Goal: Transaction & Acquisition: Purchase product/service

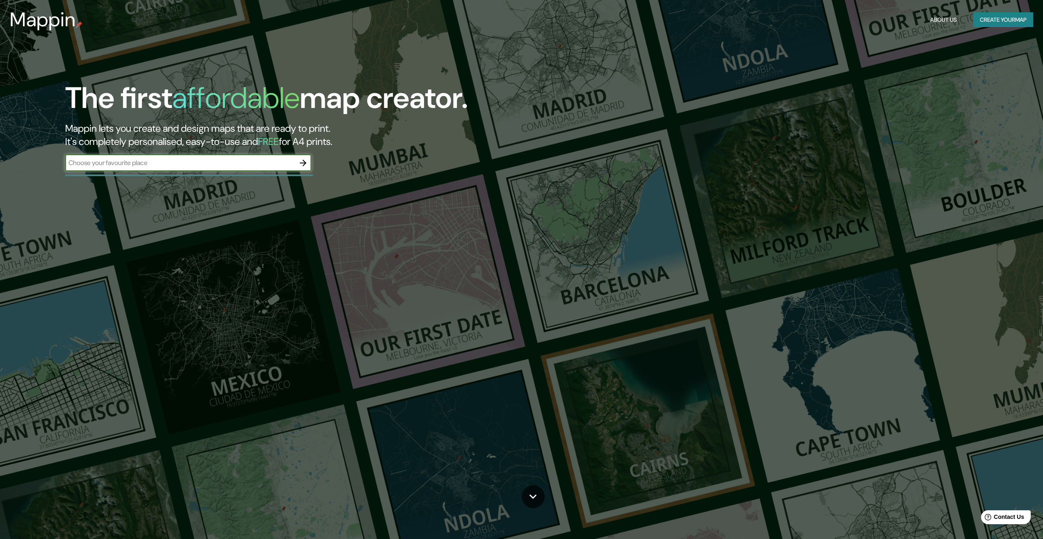
click at [115, 163] on input "text" at bounding box center [180, 162] width 230 height 9
type input "[GEOGRAPHIC_DATA]"
click at [300, 164] on icon "button" at bounding box center [303, 163] width 10 height 10
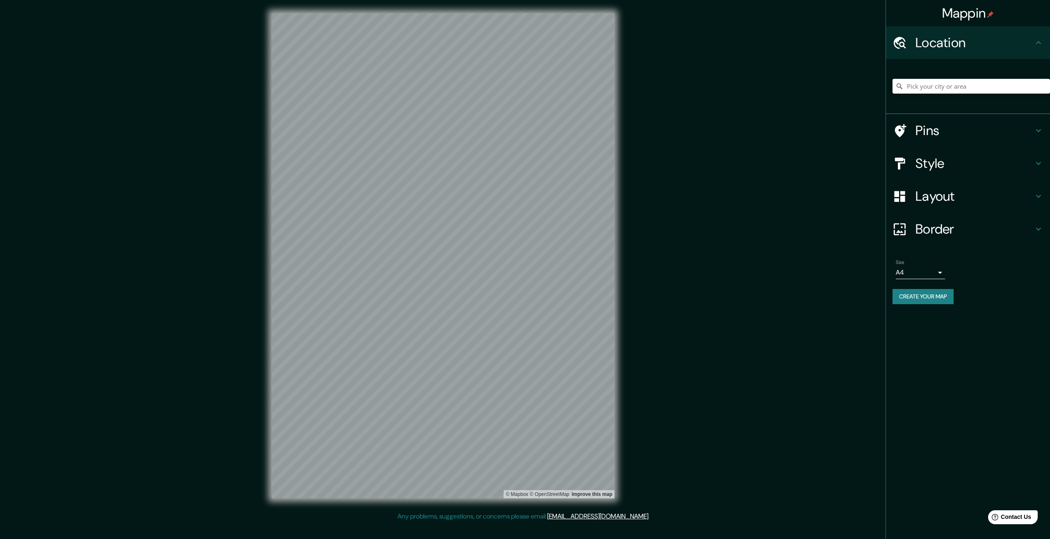
click at [1023, 208] on div "Layout" at bounding box center [968, 196] width 164 height 33
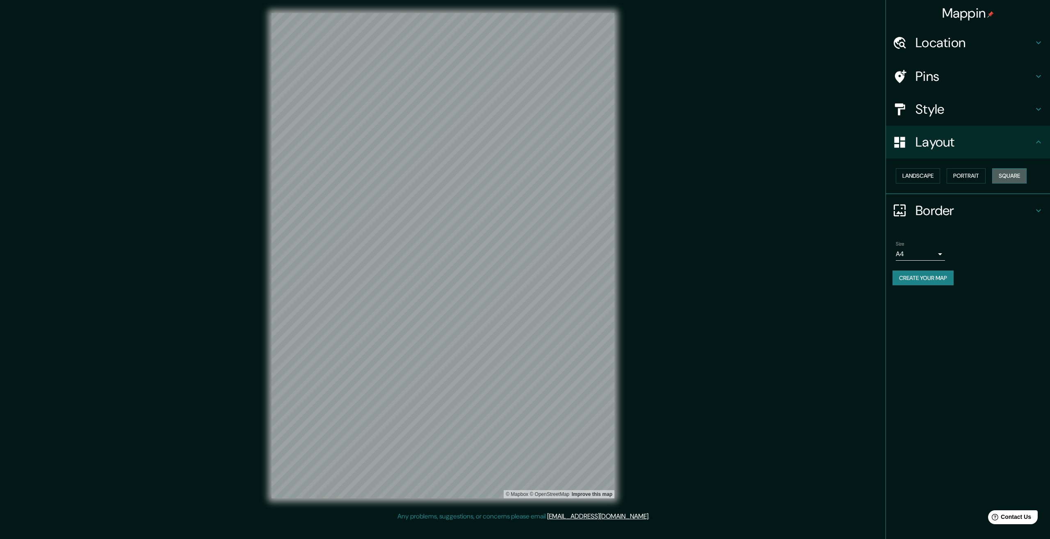
click at [1010, 176] on button "Square" at bounding box center [1009, 175] width 34 height 15
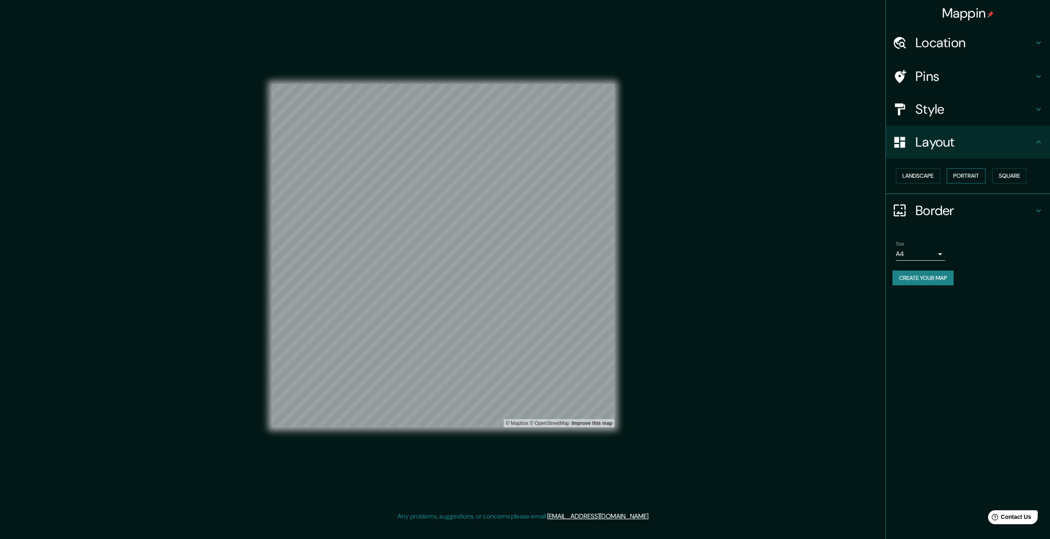
click at [962, 178] on button "Portrait" at bounding box center [966, 175] width 39 height 15
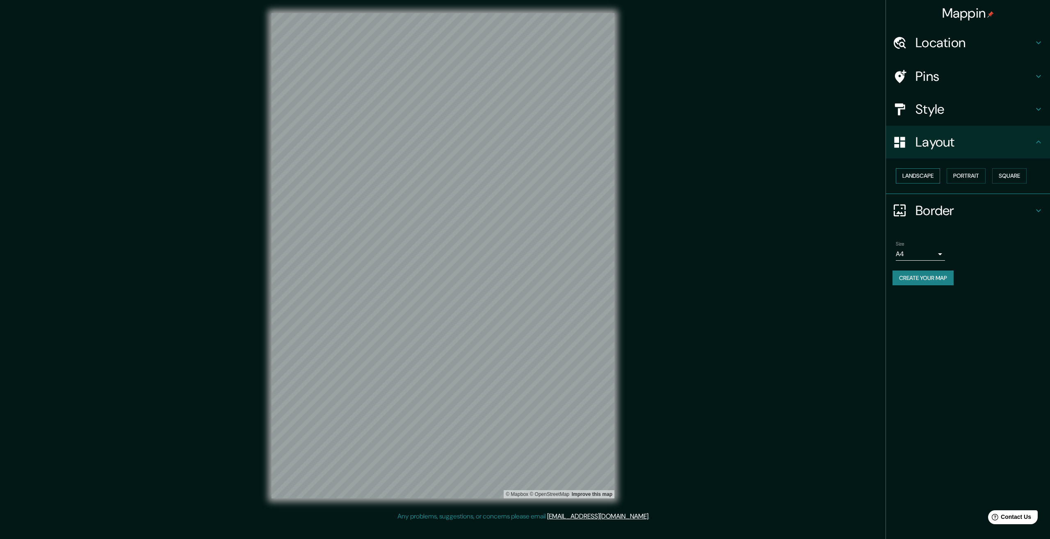
click at [925, 176] on button "Landscape" at bounding box center [918, 175] width 44 height 15
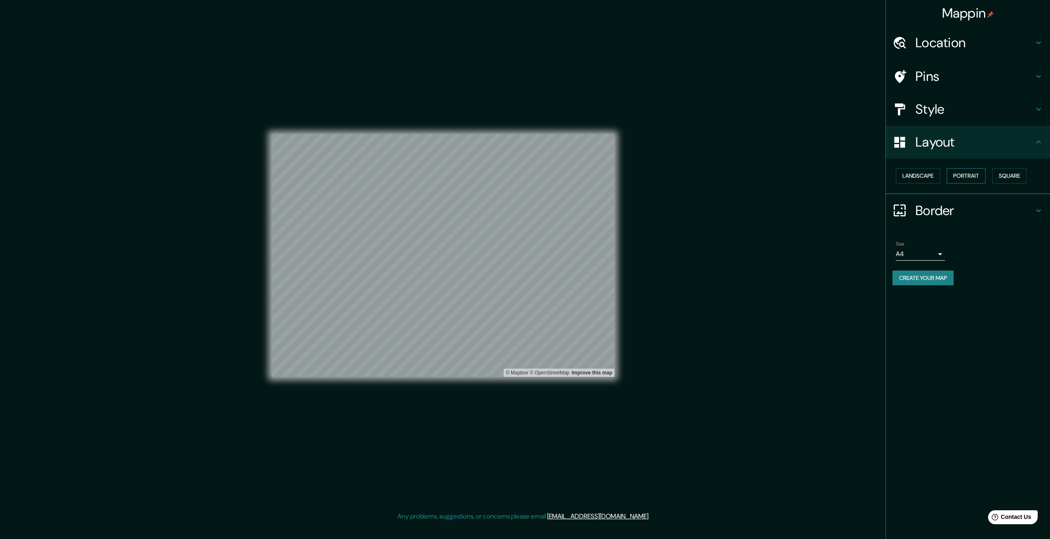
click at [966, 175] on button "Portrait" at bounding box center [966, 175] width 39 height 15
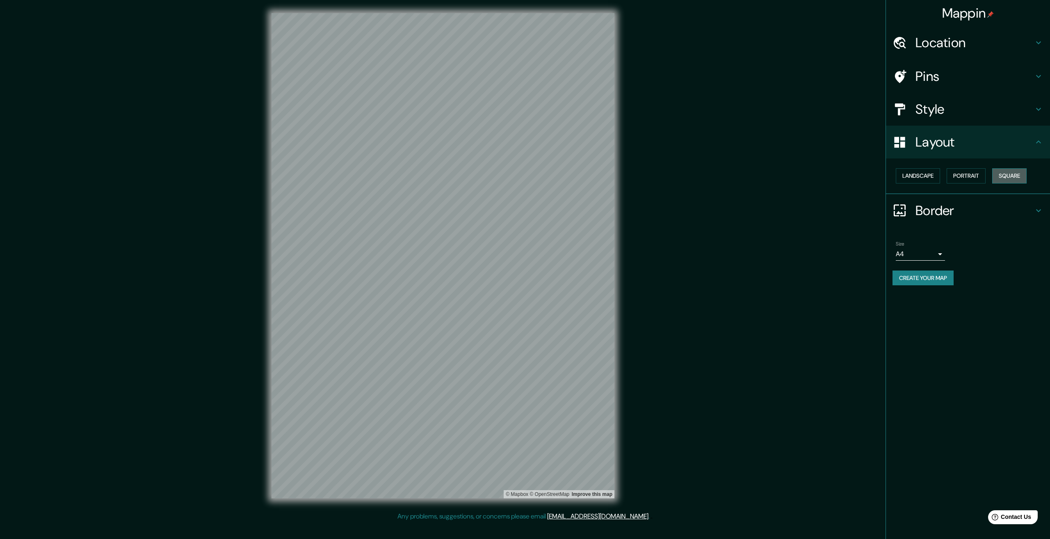
click at [1017, 175] on button "Square" at bounding box center [1009, 175] width 34 height 15
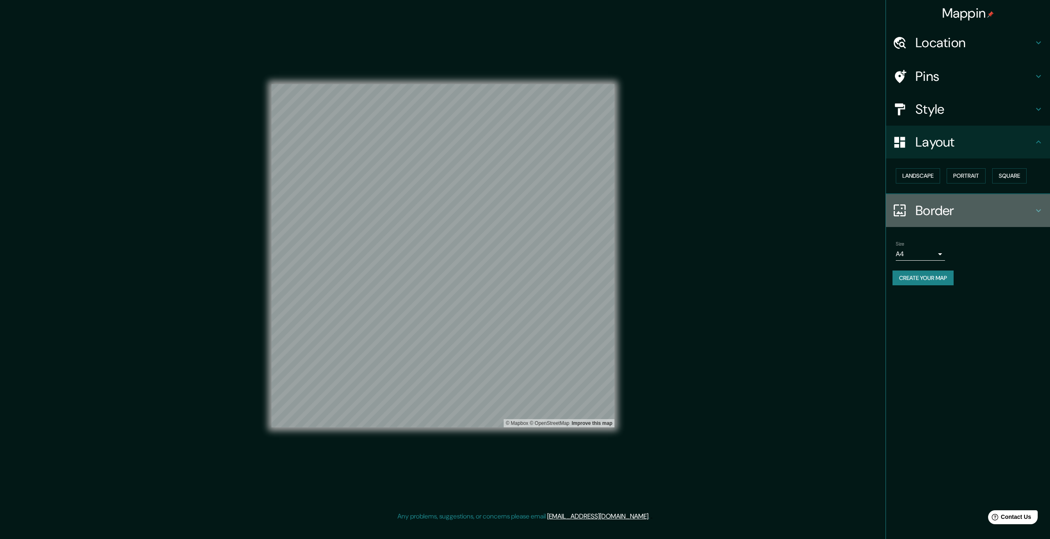
click at [978, 216] on h4 "Border" at bounding box center [975, 210] width 118 height 16
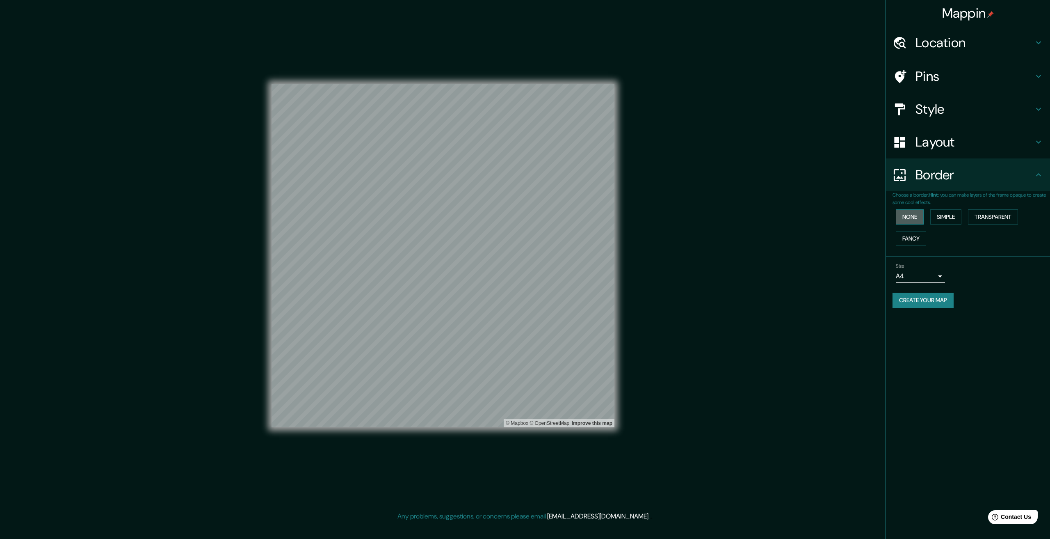
click at [918, 215] on button "None" at bounding box center [910, 216] width 28 height 15
click at [953, 215] on button "Simple" at bounding box center [945, 216] width 31 height 15
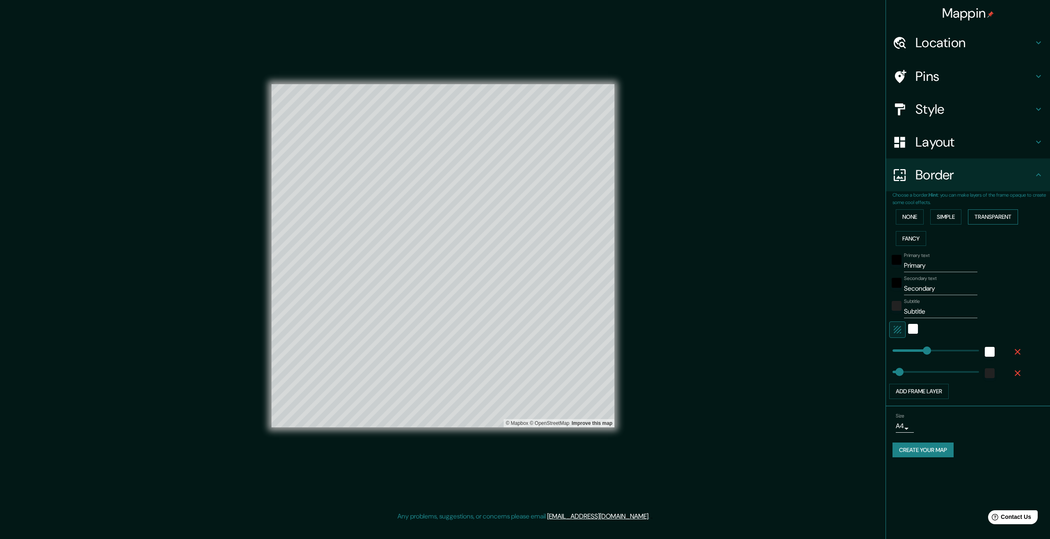
click at [998, 217] on button "Transparent" at bounding box center [993, 216] width 50 height 15
click at [997, 219] on button "Transparent" at bounding box center [993, 216] width 50 height 15
type input "401"
type input "67"
click at [919, 215] on button "None" at bounding box center [910, 216] width 28 height 15
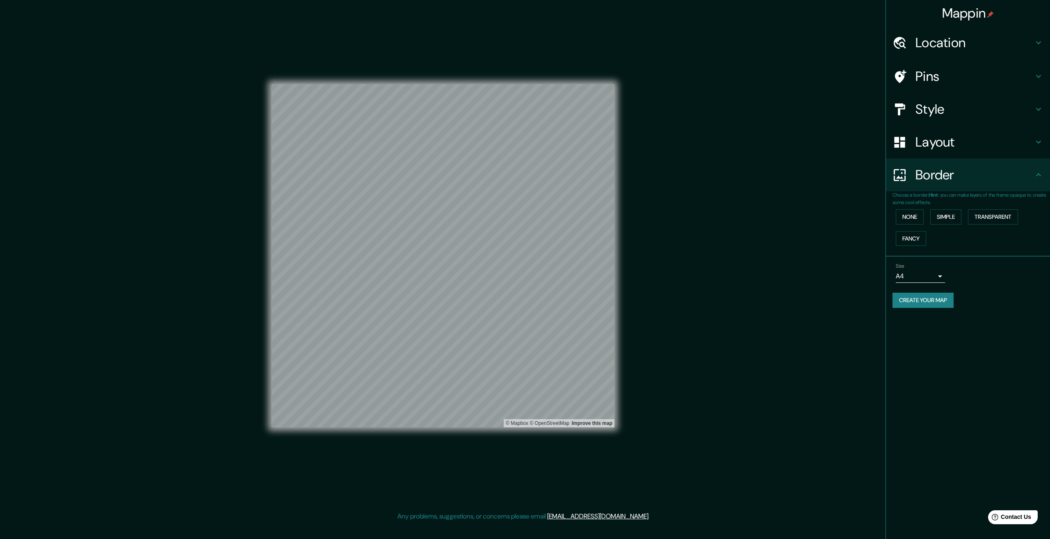
click at [939, 112] on h4 "Style" at bounding box center [975, 109] width 118 height 16
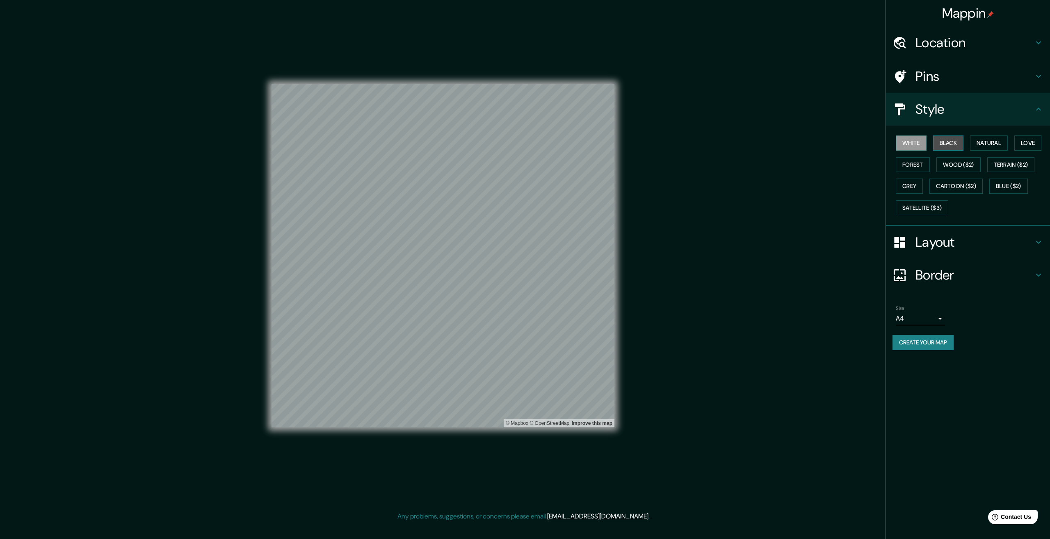
click at [941, 140] on button "Black" at bounding box center [948, 142] width 31 height 15
click at [947, 159] on button "Wood ($2)" at bounding box center [959, 164] width 44 height 15
click at [912, 174] on div "White Black Natural Love Forest Wood ($2) Terrain ($2) Grey Cartoon ($2) Blue (…" at bounding box center [972, 175] width 158 height 86
click at [912, 167] on button "Forest" at bounding box center [913, 164] width 34 height 15
click at [995, 144] on button "Natural" at bounding box center [989, 142] width 38 height 15
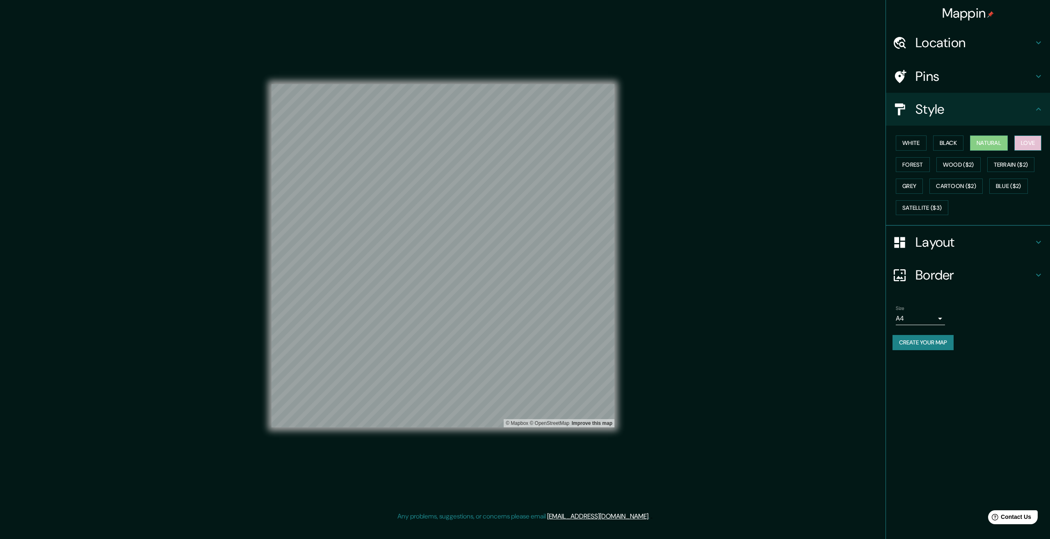
click at [1038, 139] on button "Love" at bounding box center [1028, 142] width 27 height 15
click at [916, 190] on button "Grey" at bounding box center [909, 185] width 27 height 15
click at [930, 208] on button "Satellite ($3)" at bounding box center [922, 207] width 53 height 15
click at [1016, 182] on button "Blue ($2)" at bounding box center [1009, 185] width 39 height 15
click at [972, 185] on button "Cartoon ($2)" at bounding box center [956, 185] width 53 height 15
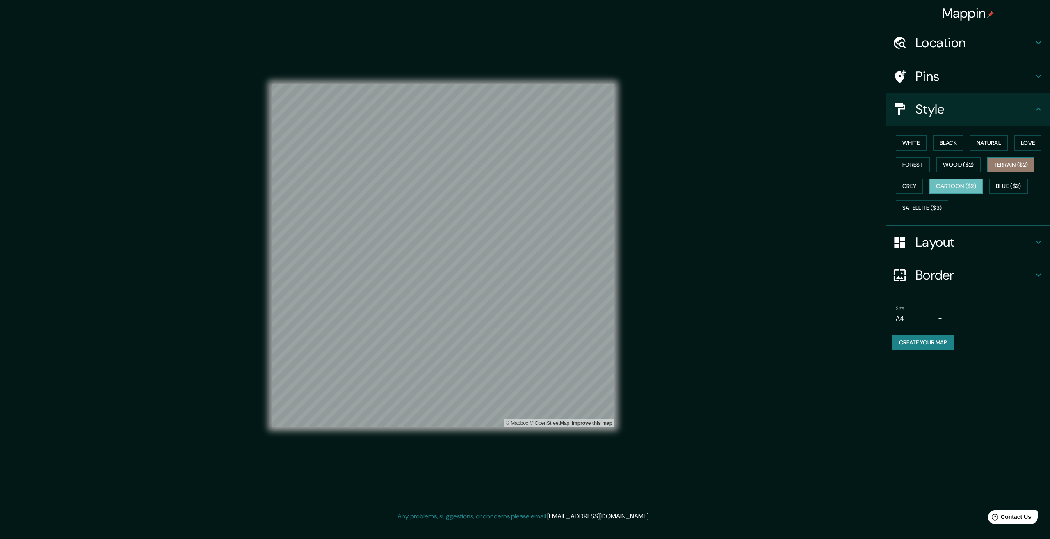
click at [1007, 165] on button "Terrain ($2)" at bounding box center [1012, 164] width 48 height 15
click at [967, 164] on button "Wood ($2)" at bounding box center [959, 164] width 44 height 15
click at [963, 143] on button "Black" at bounding box center [948, 142] width 31 height 15
click at [908, 142] on button "White" at bounding box center [911, 142] width 31 height 15
click at [942, 140] on button "Black" at bounding box center [948, 142] width 31 height 15
